Goal: Task Accomplishment & Management: Manage account settings

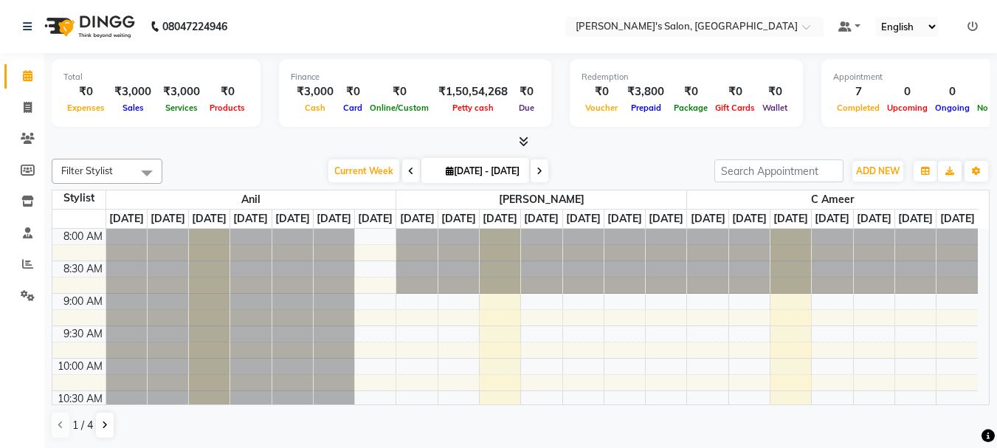
click at [317, 255] on div at bounding box center [334, 326] width 41 height 195
drag, startPoint x: 337, startPoint y: 257, endPoint x: 489, endPoint y: 447, distance: 244.2
click at [344, 261] on div at bounding box center [334, 326] width 41 height 195
click at [26, 105] on icon at bounding box center [28, 107] width 8 height 11
select select "service"
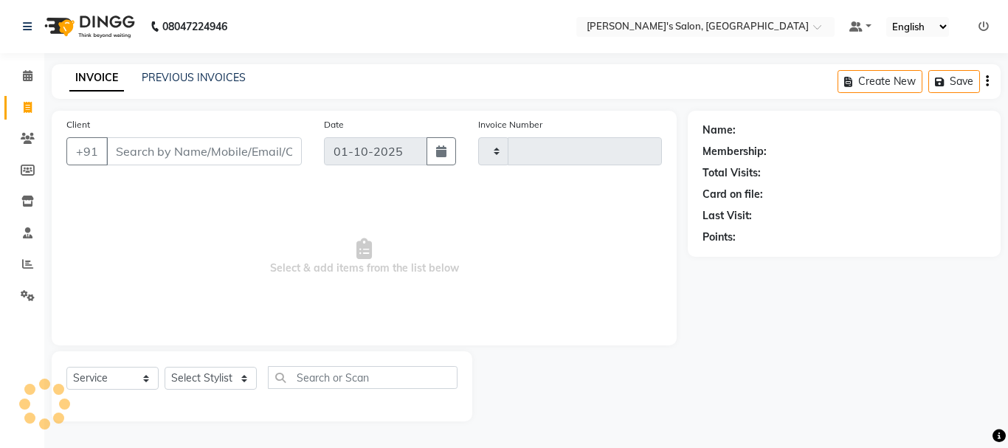
type input "2399"
select select "3810"
drag, startPoint x: 128, startPoint y: 154, endPoint x: 143, endPoint y: 134, distance: 25.4
click at [133, 142] on input "Client" at bounding box center [204, 151] width 196 height 28
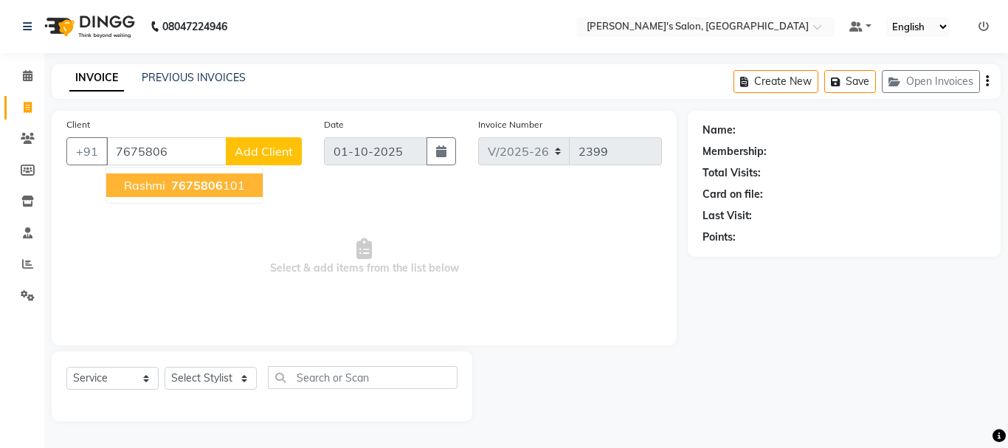
click at [186, 183] on span "7675806" at bounding box center [197, 185] width 52 height 15
type input "7675806101"
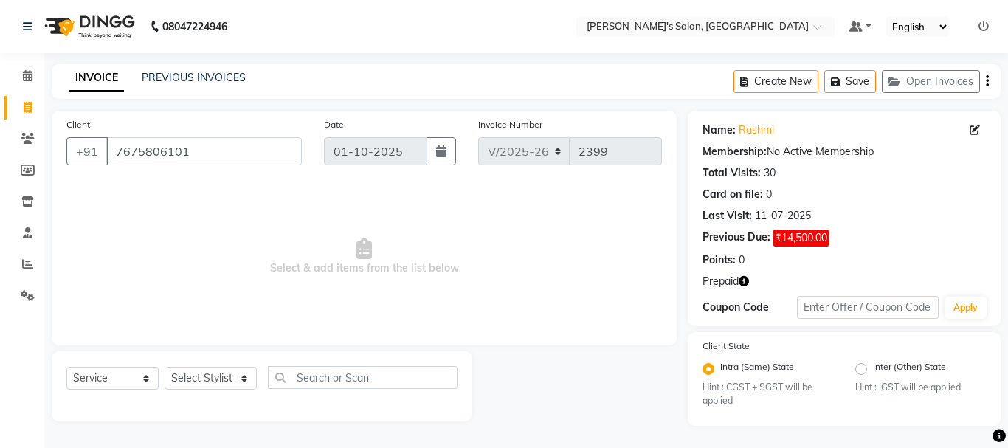
click at [743, 281] on icon "button" at bounding box center [744, 281] width 10 height 10
click at [830, 255] on div "Points: 0" at bounding box center [844, 260] width 283 height 16
drag, startPoint x: 225, startPoint y: 154, endPoint x: 127, endPoint y: 125, distance: 102.1
click at [120, 125] on div "Client [PHONE_NUMBER]" at bounding box center [184, 147] width 258 height 61
click at [24, 109] on icon at bounding box center [28, 107] width 8 height 11
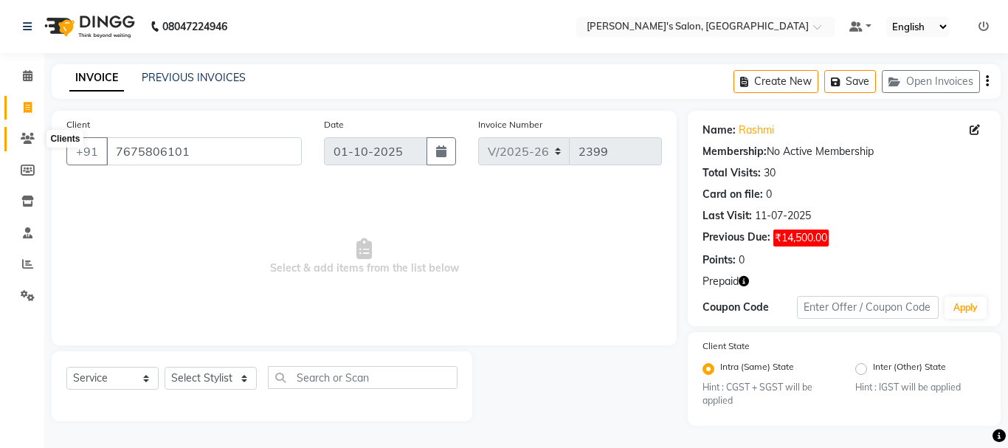
click at [30, 137] on icon at bounding box center [28, 138] width 14 height 11
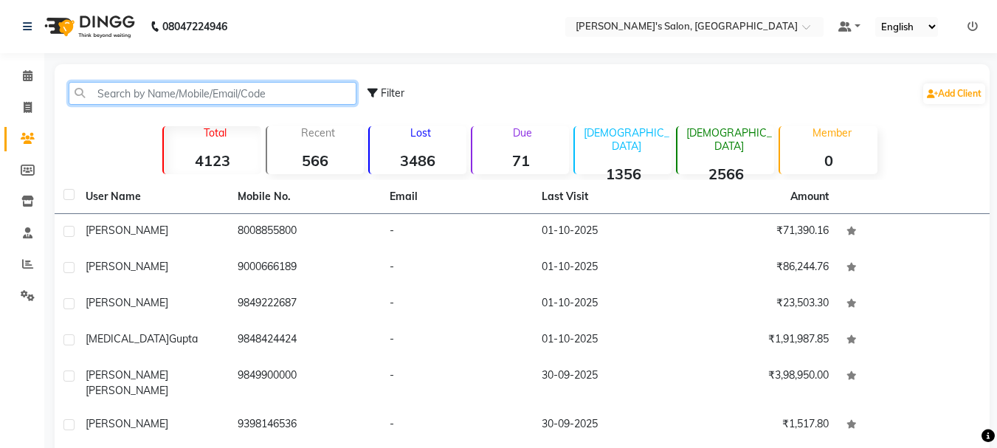
click at [228, 90] on input "text" at bounding box center [213, 93] width 288 height 23
paste input "675806101"
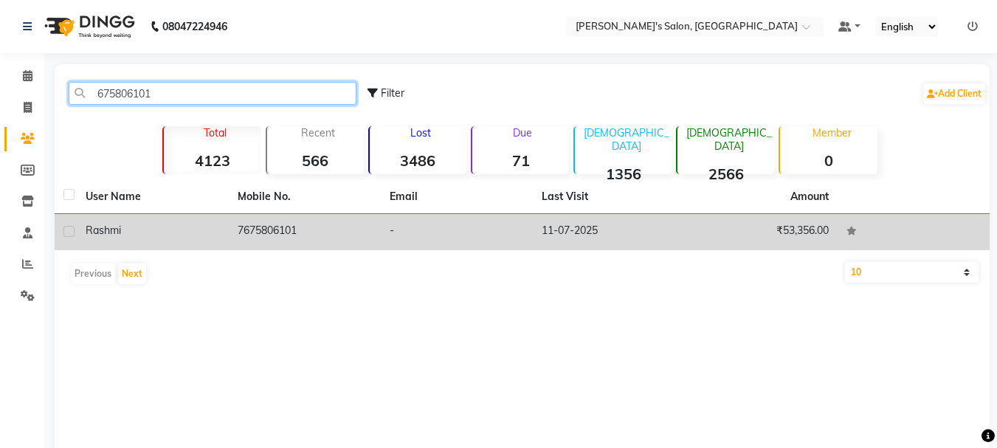
type input "675806101"
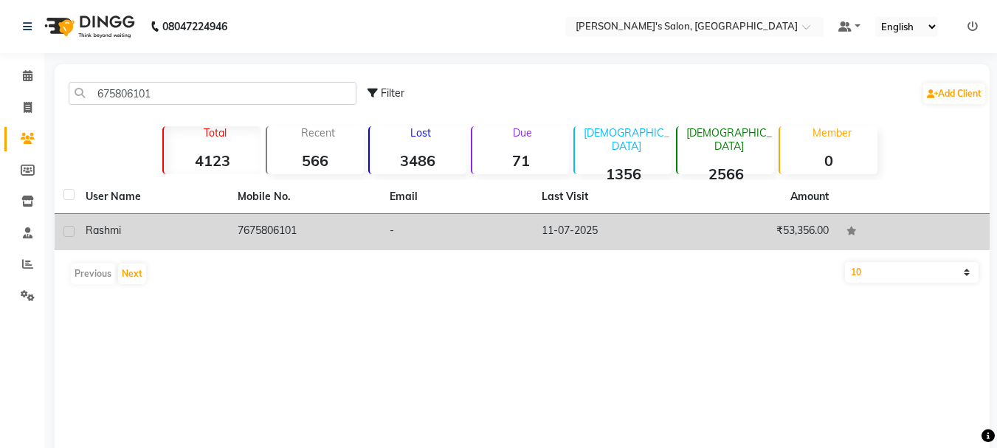
click at [269, 224] on td "7675806101" at bounding box center [305, 232] width 152 height 36
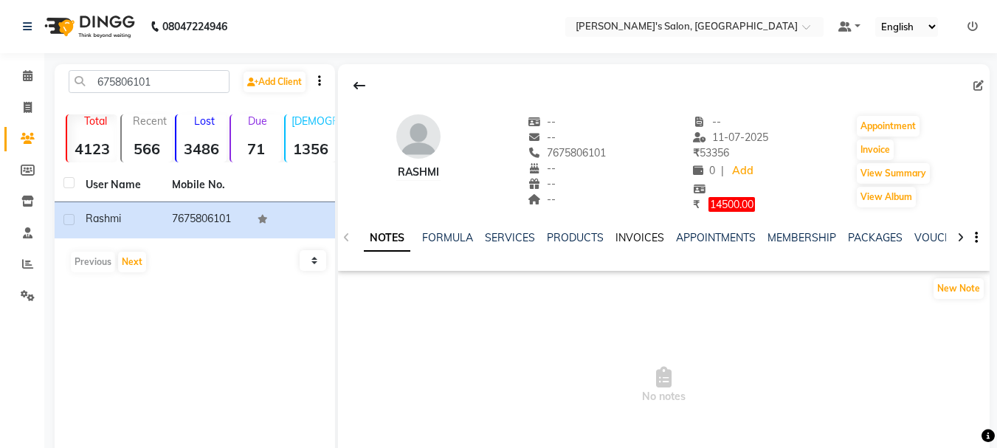
click at [630, 239] on link "INVOICES" at bounding box center [640, 237] width 49 height 13
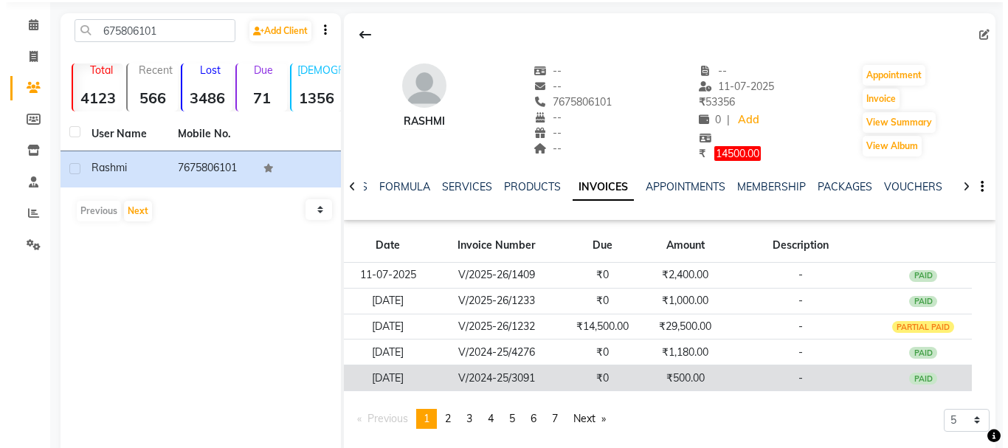
scroll to position [81, 0]
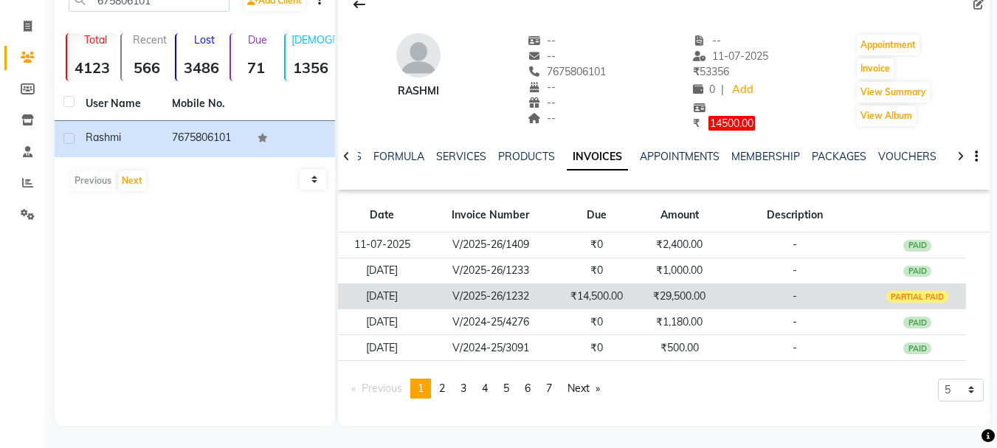
click at [812, 286] on td "-" at bounding box center [795, 296] width 148 height 26
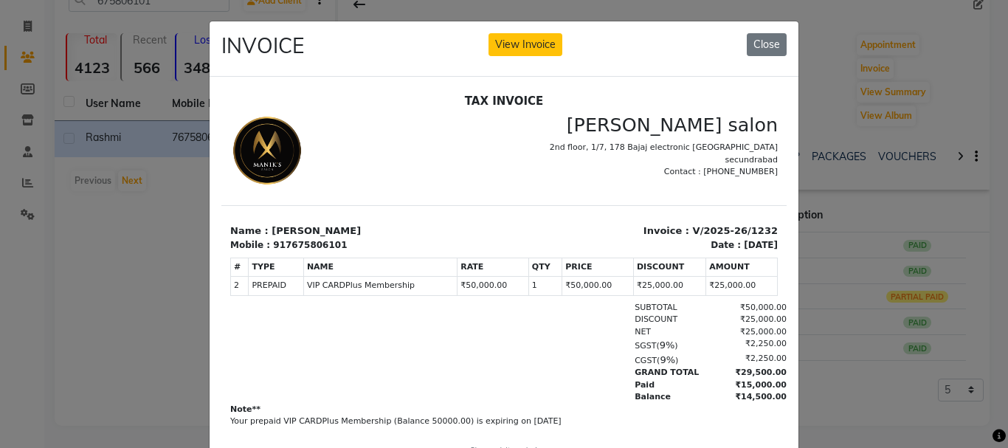
scroll to position [67, 0]
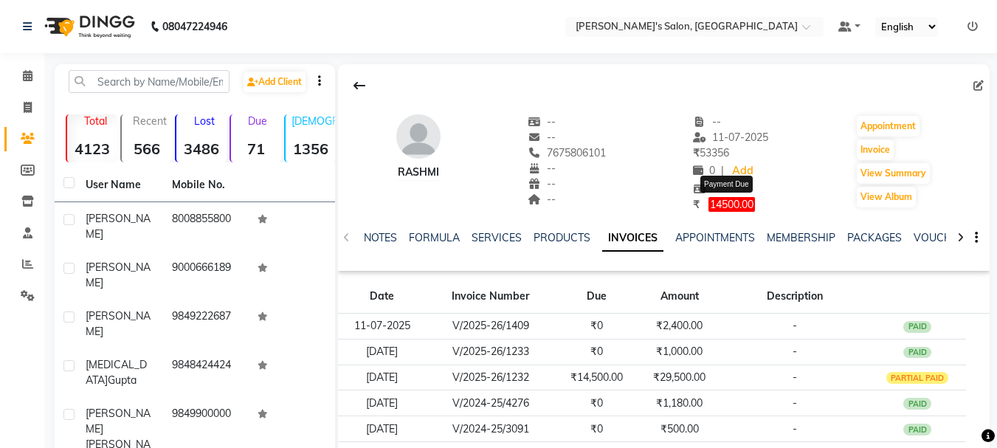
click at [735, 207] on span "14500.00" at bounding box center [732, 204] width 47 height 15
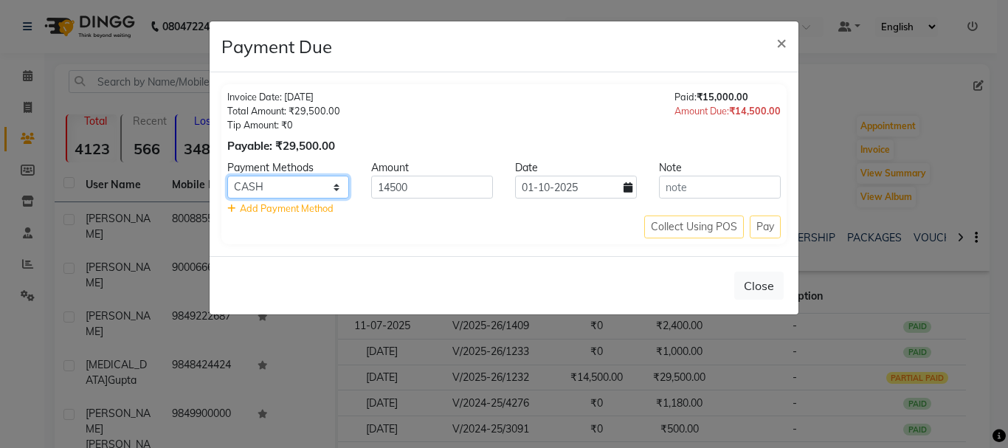
click at [264, 189] on select "Master Card CASH GPay UPI PayTM PhonePe CARD ONLINE" at bounding box center [288, 187] width 122 height 23
select select "8"
click at [227, 176] on select "Master Card CASH GPay UPI PayTM PhonePe CARD ONLINE" at bounding box center [288, 187] width 122 height 23
click at [311, 184] on select "Master Card CASH GPay UPI PayTM PhonePe CARD ONLINE" at bounding box center [288, 187] width 122 height 23
click at [227, 176] on select "Master Card CASH GPay UPI PayTM PhonePe CARD ONLINE" at bounding box center [288, 187] width 122 height 23
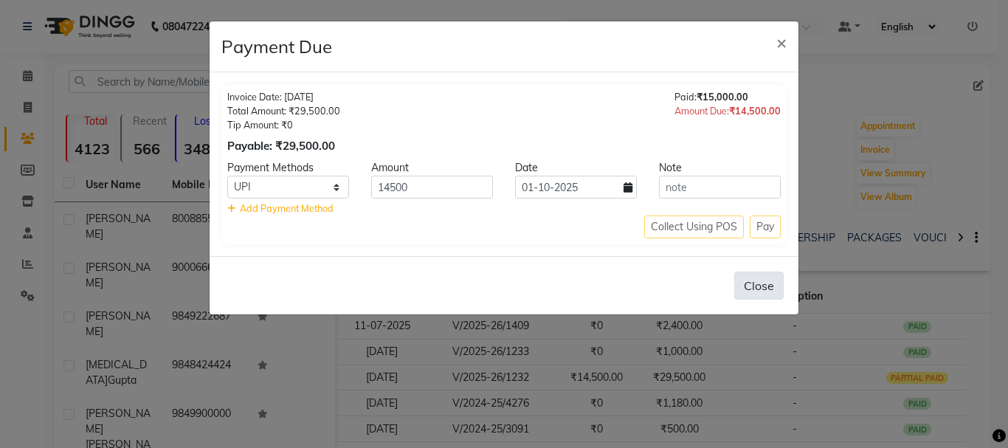
click at [763, 288] on button "Close" at bounding box center [759, 286] width 49 height 28
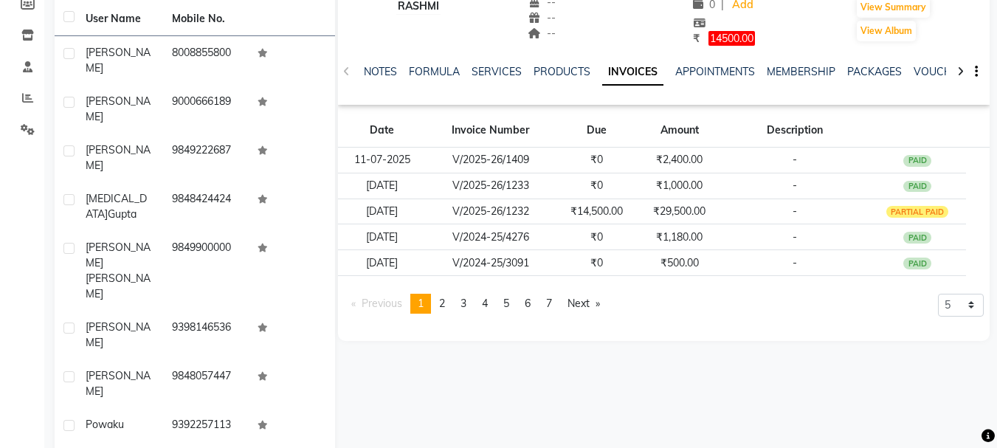
scroll to position [179, 0]
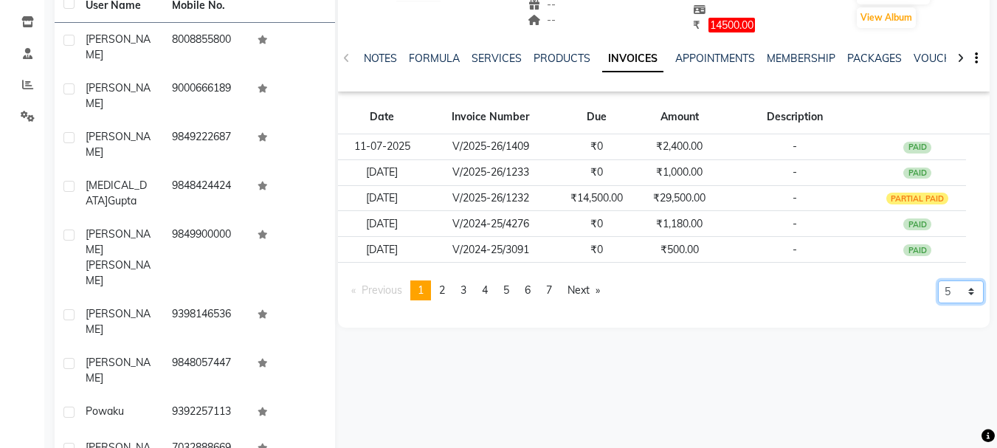
click at [955, 291] on select "5 10 50 100 500" at bounding box center [961, 292] width 46 height 23
click at [710, 351] on div "Rashmi -- -- 7675806101 -- -- -- -- 11-07-2025 ₹ 53356 0 | Add ₹ 14500.00 Appoi…" at bounding box center [662, 198] width 655 height 627
click at [942, 295] on select "5 10 50 100 500" at bounding box center [961, 292] width 46 height 23
click at [685, 347] on div "Rashmi -- -- 7675806101 -- -- -- -- 11-07-2025 ₹ 53356 0 | Add ₹ 14500.00 Appoi…" at bounding box center [662, 198] width 655 height 627
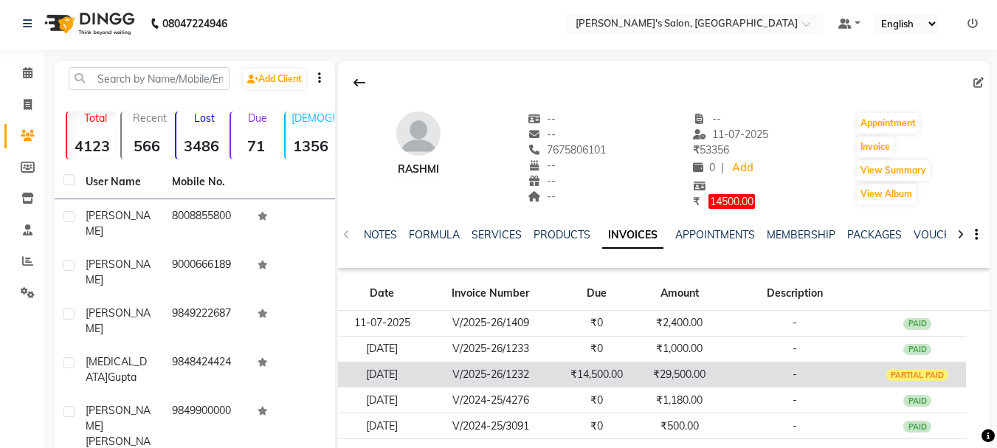
scroll to position [0, 0]
